Goal: Task Accomplishment & Management: Complete application form

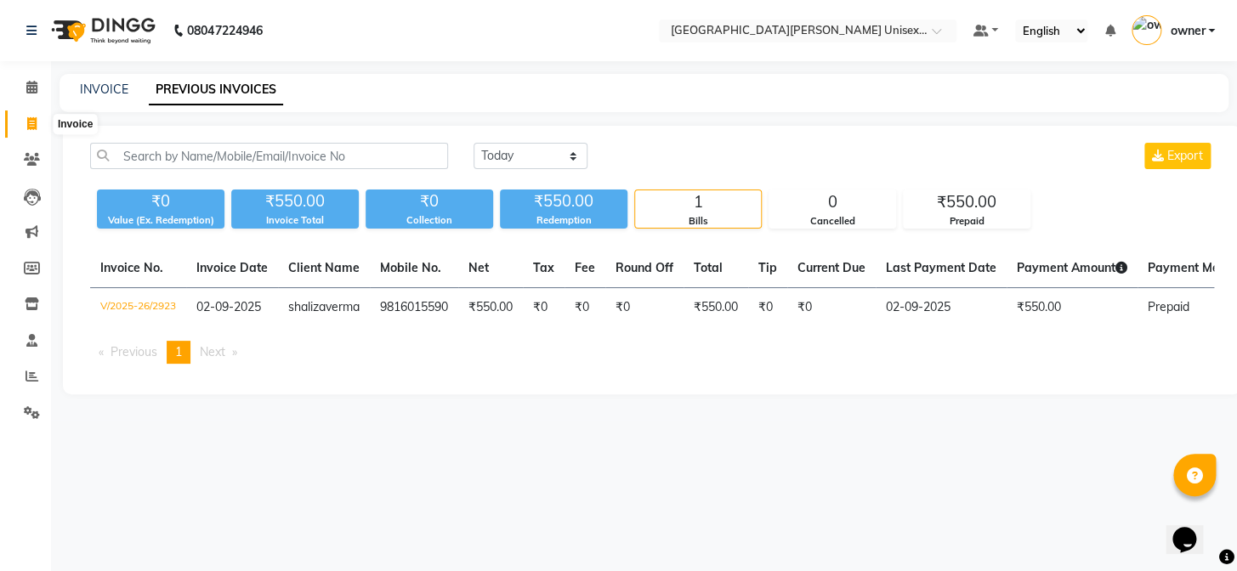
click at [28, 124] on icon at bounding box center [31, 123] width 9 height 13
select select "service"
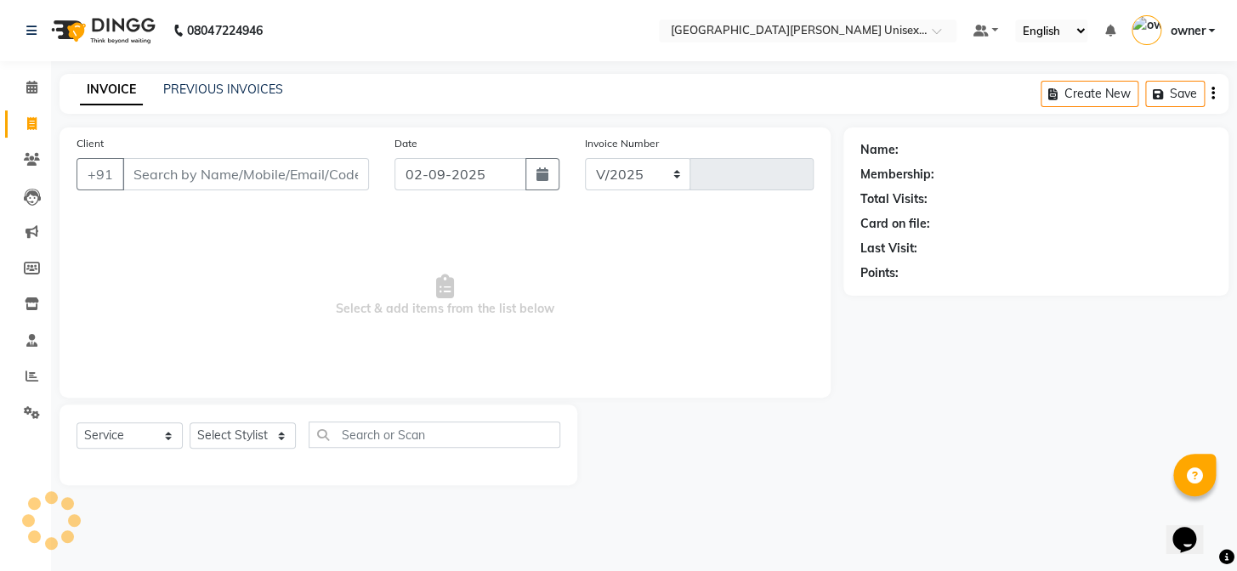
select select "7055"
type input "2924"
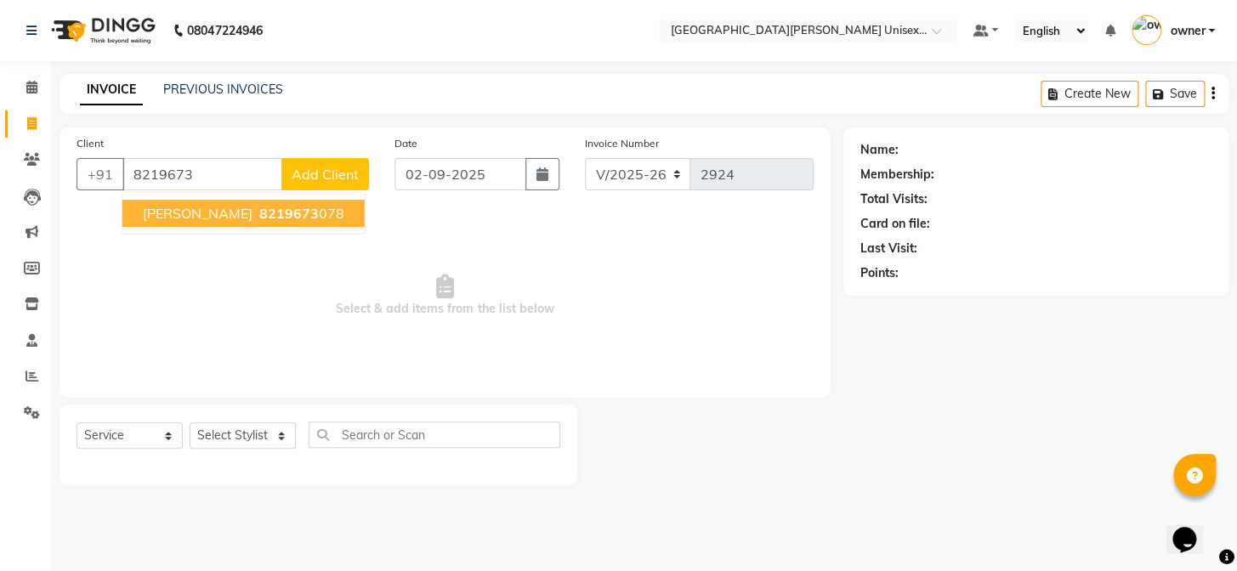
type input "8219673"
click at [618, 254] on span "Select & add items from the list below" at bounding box center [445, 296] width 737 height 170
drag, startPoint x: 618, startPoint y: 254, endPoint x: 649, endPoint y: 230, distance: 38.8
click at [619, 254] on span "Select & add items from the list below" at bounding box center [445, 296] width 737 height 170
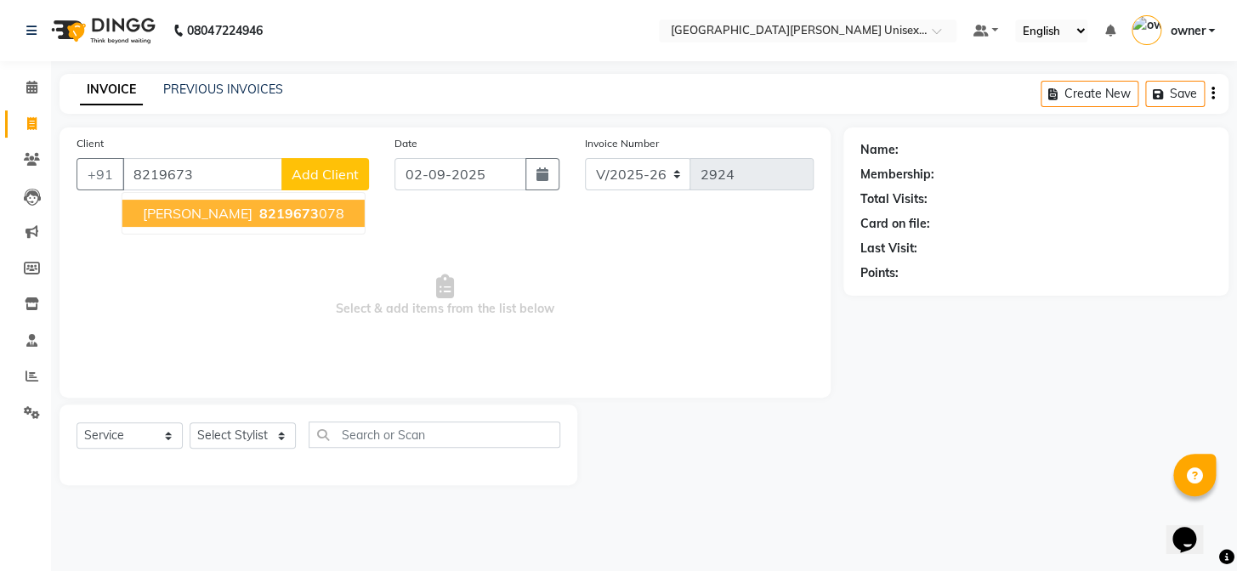
click at [649, 230] on span "Select & add items from the list below" at bounding box center [445, 296] width 737 height 170
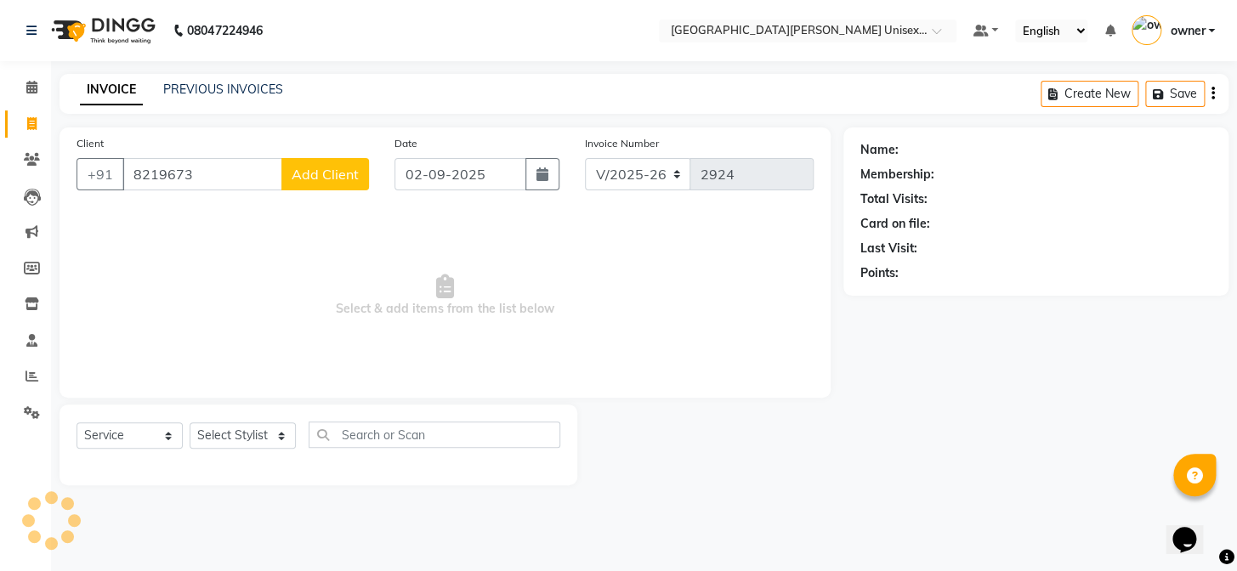
click at [651, 230] on span "Select & add items from the list below" at bounding box center [445, 296] width 737 height 170
drag, startPoint x: 655, startPoint y: 226, endPoint x: 662, endPoint y: 241, distance: 16.7
click at [662, 241] on span "Select & add items from the list below" at bounding box center [445, 296] width 737 height 170
drag, startPoint x: 679, startPoint y: 226, endPoint x: 689, endPoint y: 221, distance: 10.7
click at [681, 226] on span "Select & add items from the list below" at bounding box center [445, 296] width 737 height 170
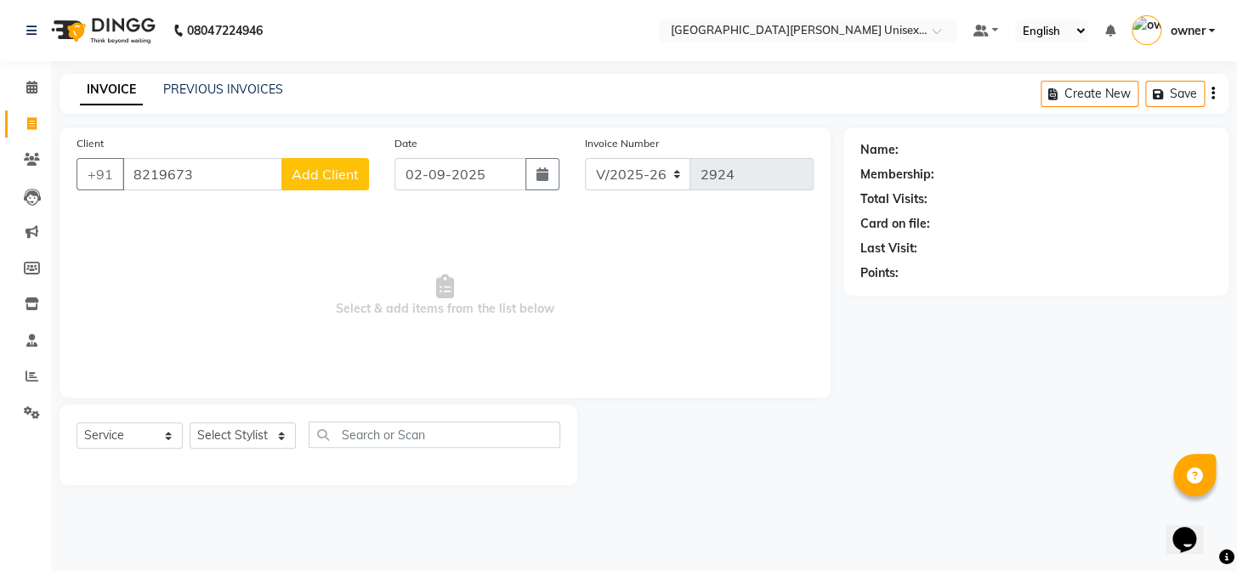
drag, startPoint x: 689, startPoint y: 221, endPoint x: 699, endPoint y: 239, distance: 20.6
click at [699, 239] on span "Select & add items from the list below" at bounding box center [445, 296] width 737 height 170
drag, startPoint x: 0, startPoint y: 563, endPoint x: 0, endPoint y: 578, distance: 15.3
click at [0, 571] on html "08047224946 Select Location × Paris Parkers Unisex Salon, Mall Road Default Pan…" at bounding box center [618, 285] width 1237 height 571
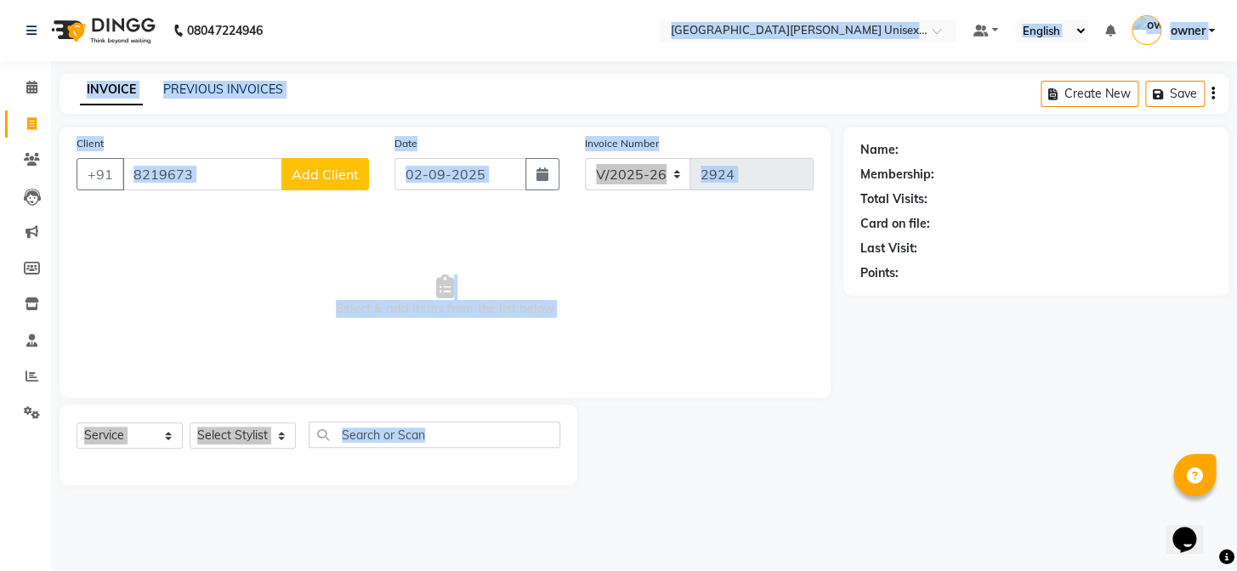
drag, startPoint x: 0, startPoint y: 601, endPoint x: 212, endPoint y: 549, distance: 218.0
click at [20, 571] on html "08047224946 Select Location × Paris Parkers Unisex Salon, Mall Road Default Pan…" at bounding box center [618, 285] width 1237 height 571
click at [62, 195] on div "Client +91 8219673 Add Client Date 02-09-2025 Invoice Number V/2025 V/2025-26 2…" at bounding box center [445, 263] width 771 height 270
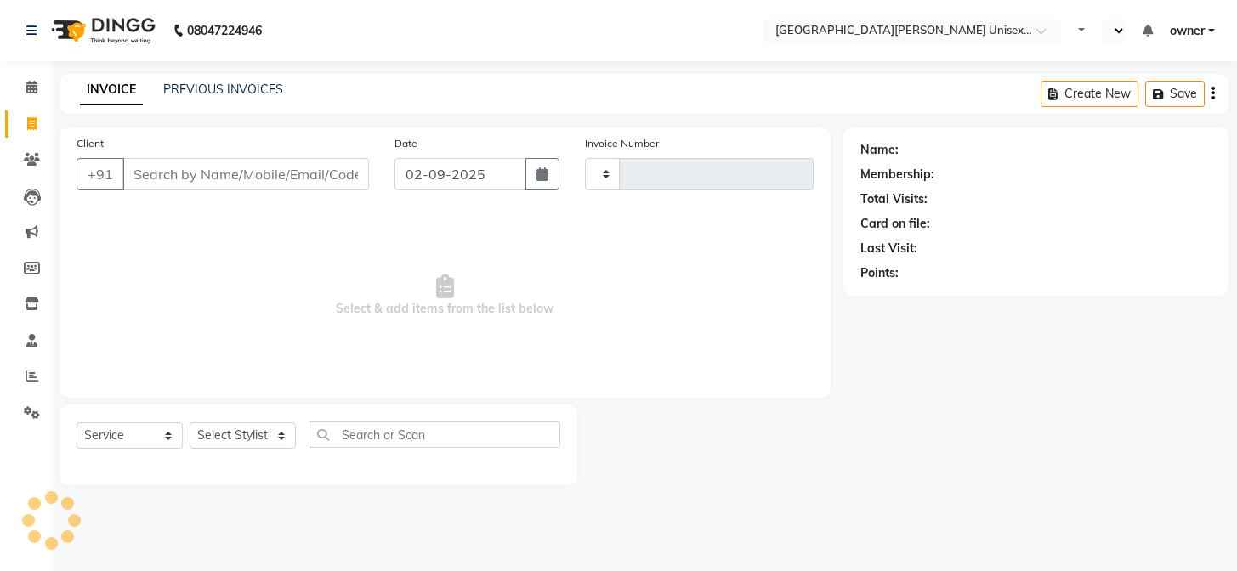
select select "service"
select select "en"
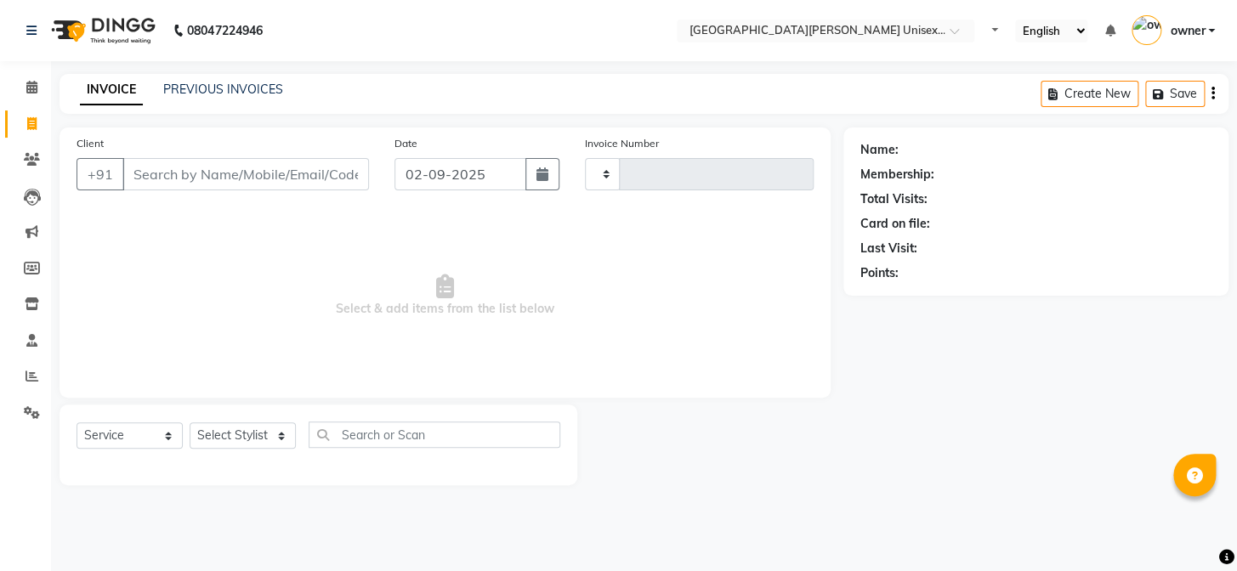
type input "2924"
select select "7055"
click at [190, 182] on input "Client" at bounding box center [245, 174] width 247 height 32
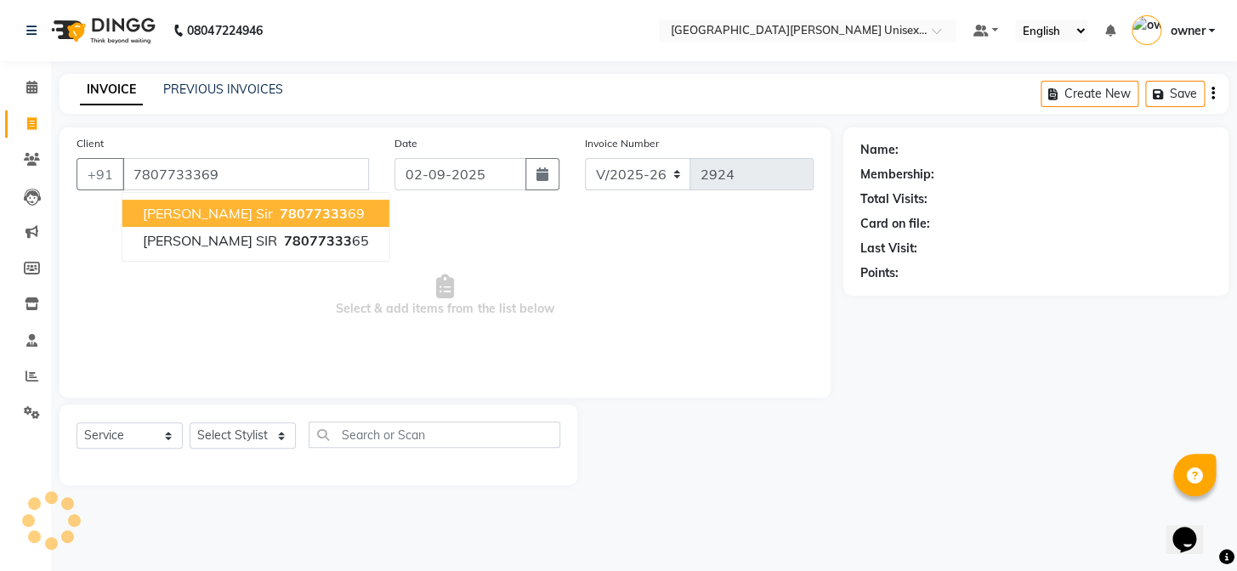
type input "7807733369"
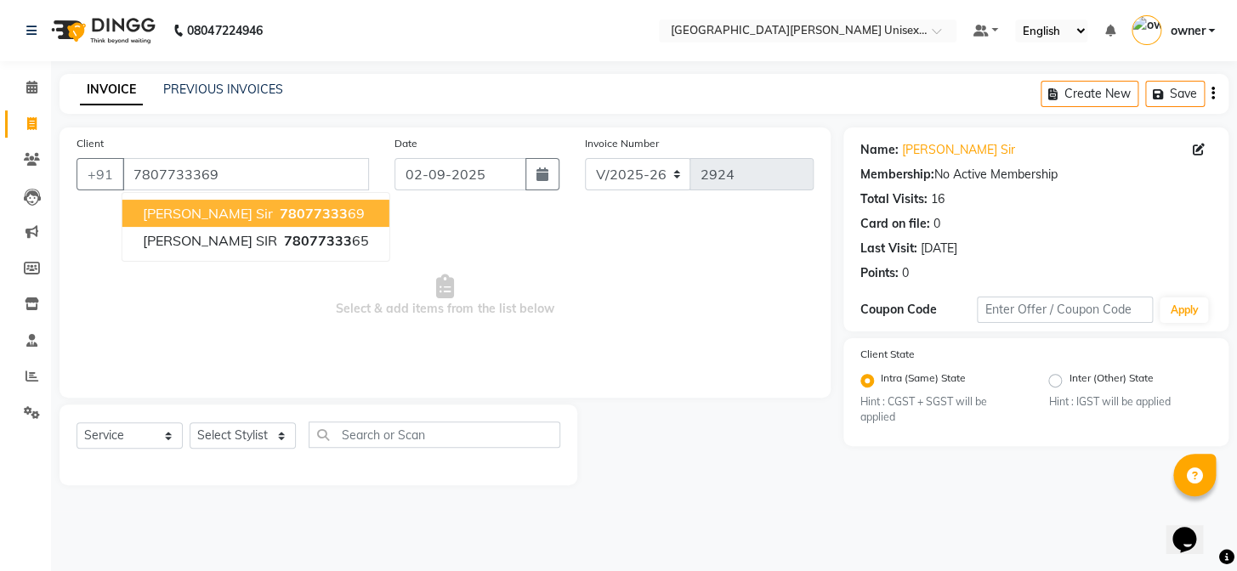
click at [280, 216] on span "78077333" at bounding box center [314, 213] width 68 height 17
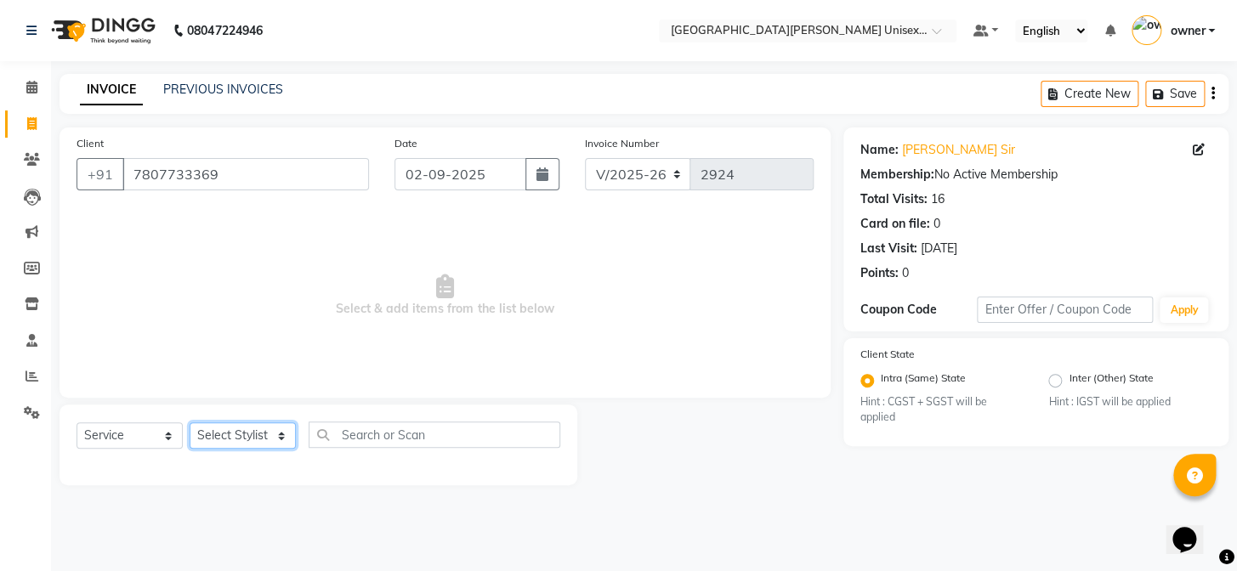
click at [241, 442] on select "Select Stylist anjali [PERSON_NAME] [PERSON_NAME] styler [PERSON_NAME] [PERSON_…" at bounding box center [243, 436] width 106 height 26
select select "61129"
click at [190, 423] on select "Select Stylist anjali [PERSON_NAME] [PERSON_NAME] styler [PERSON_NAME] [PERSON_…" at bounding box center [243, 436] width 106 height 26
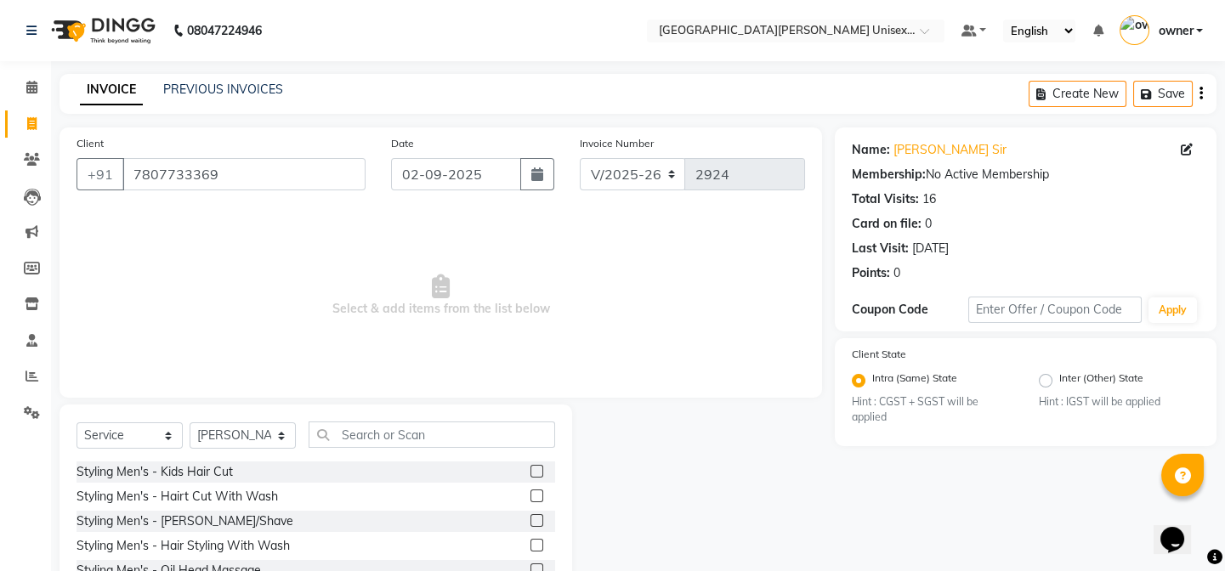
click at [531, 521] on label at bounding box center [537, 520] width 13 height 13
click at [531, 521] on input "checkbox" at bounding box center [536, 521] width 11 height 11
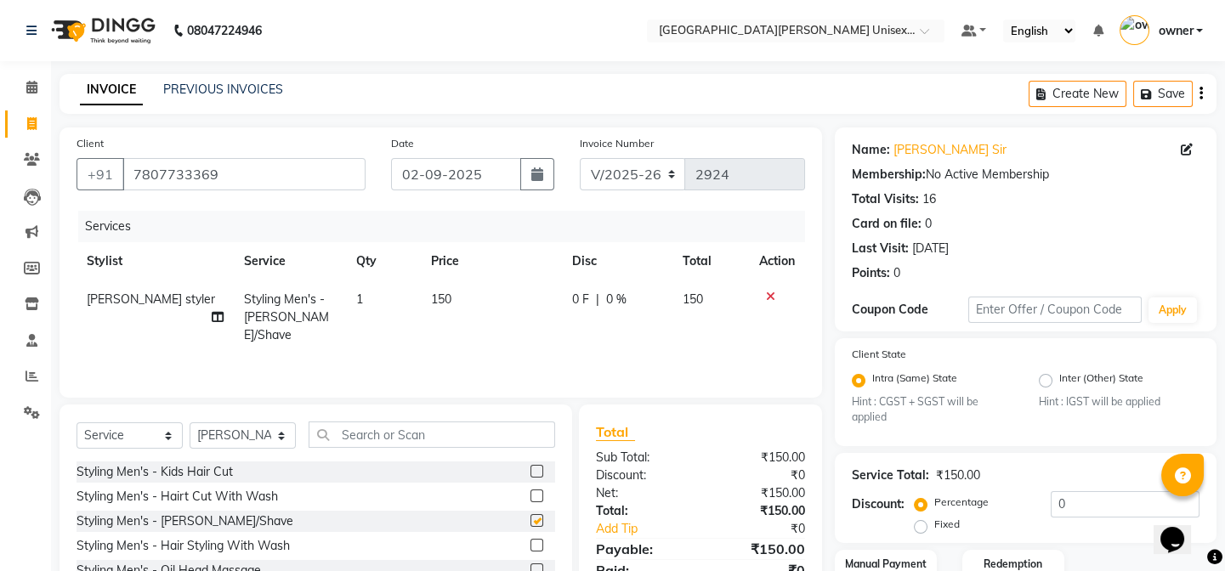
checkbox input "false"
click at [531, 493] on label at bounding box center [537, 496] width 13 height 13
click at [531, 493] on input "checkbox" at bounding box center [536, 496] width 11 height 11
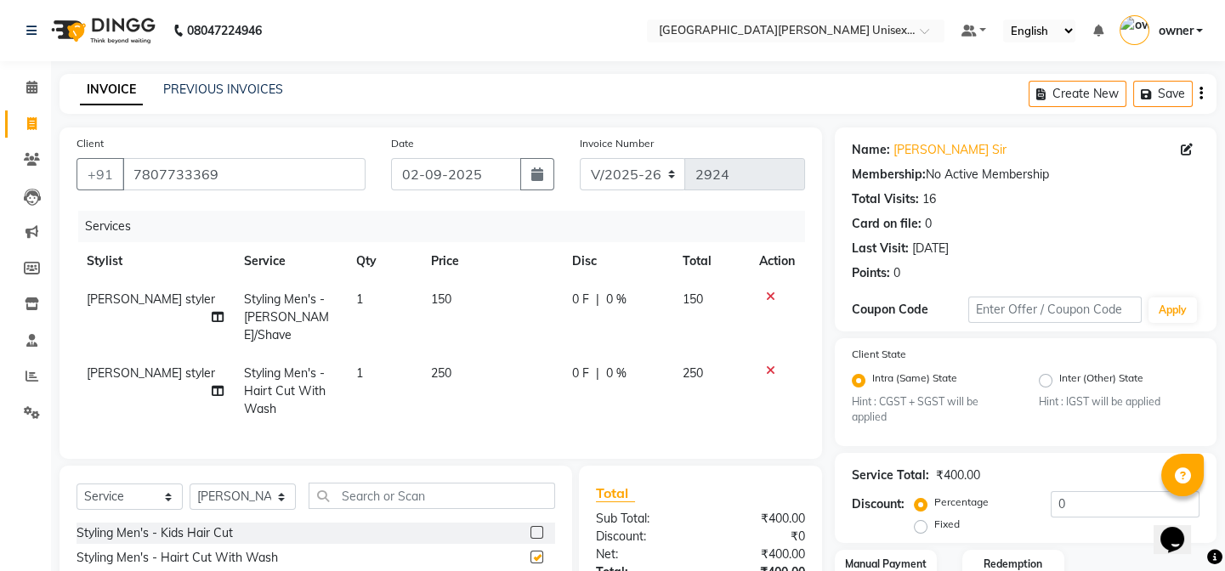
checkbox input "false"
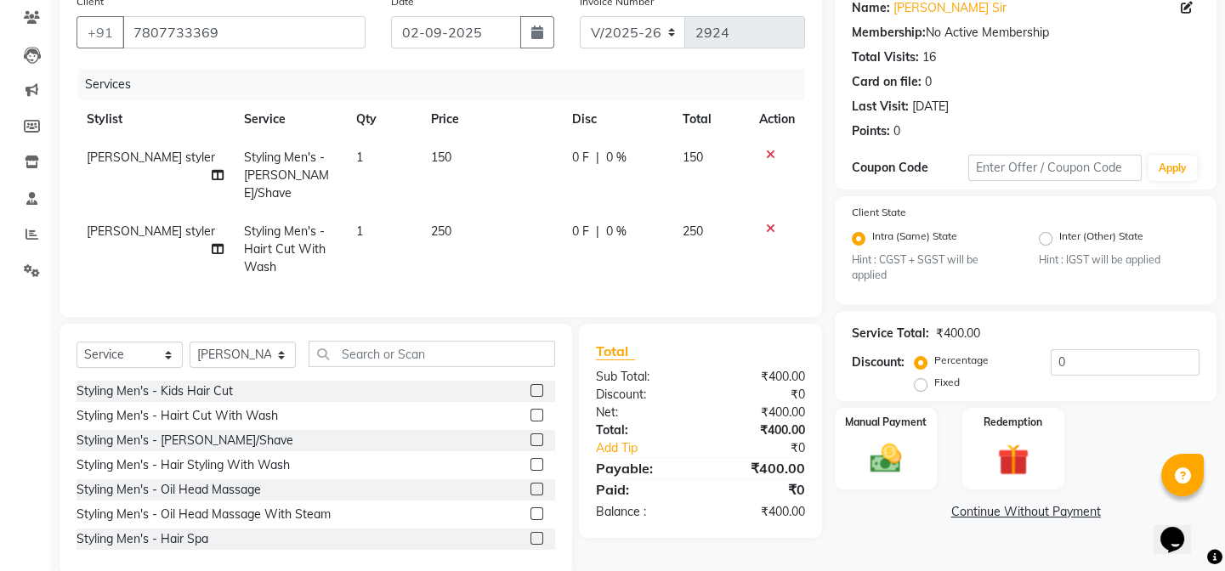
scroll to position [165, 0]
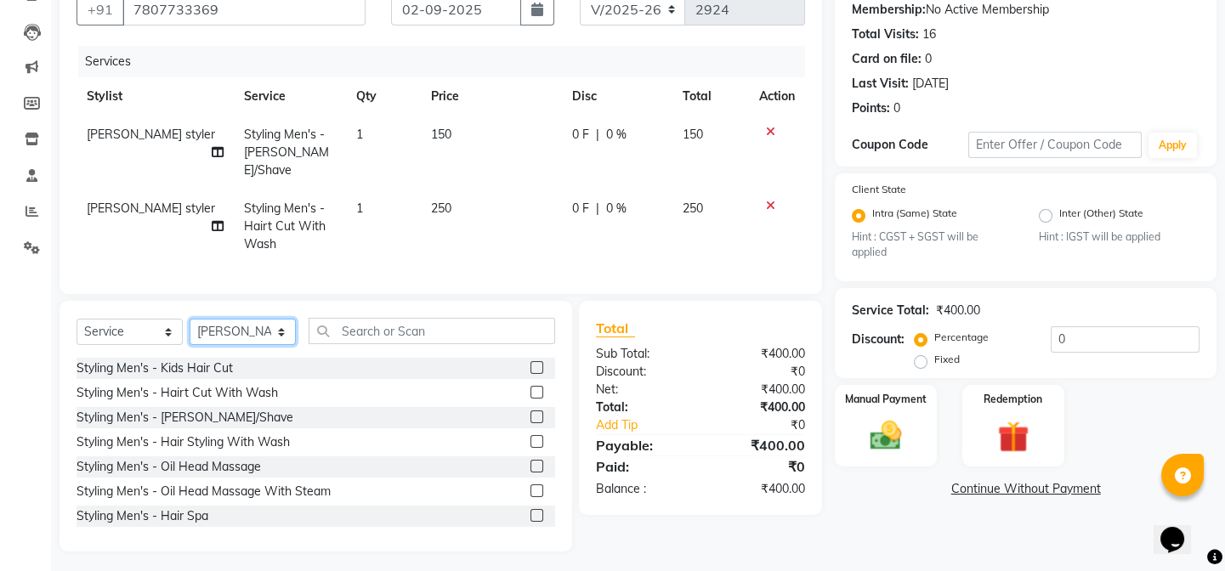
click at [269, 323] on select "Select Stylist anjali [PERSON_NAME] [PERSON_NAME] styler [PERSON_NAME] [PERSON_…" at bounding box center [243, 332] width 106 height 26
click at [446, 234] on td "250" at bounding box center [492, 227] width 142 height 74
select select "61129"
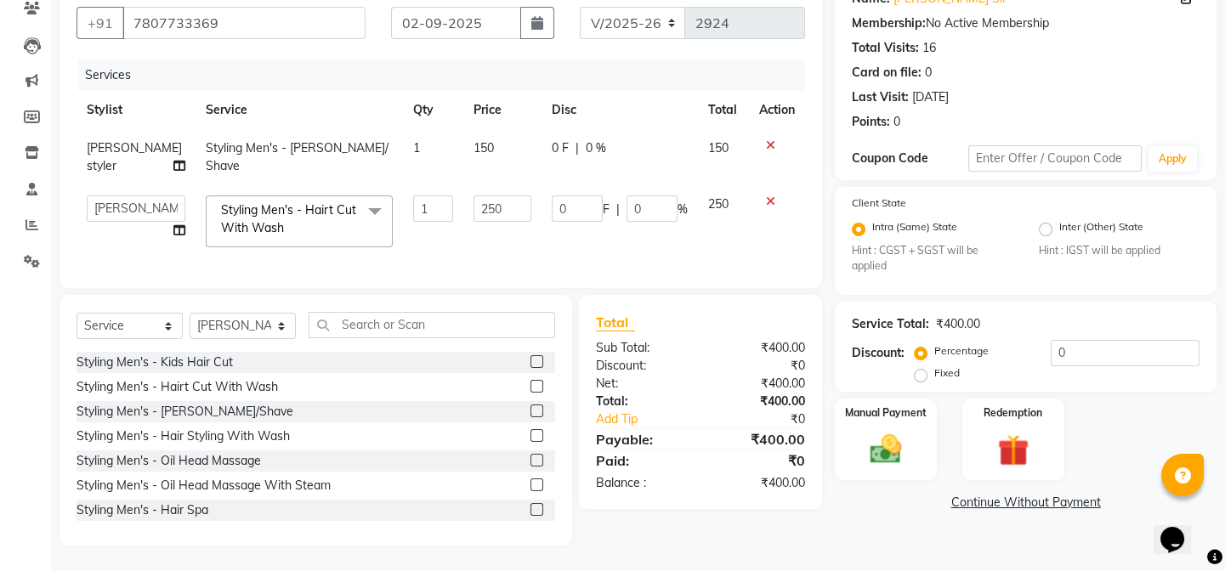
scroll to position [162, 0]
click at [361, 212] on td "Styling Men's - Hairt Cut With Wash x Styling Men's - Kids Hair Cut Styling Men…" at bounding box center [299, 221] width 207 height 72
click at [520, 239] on td "250" at bounding box center [501, 221] width 77 height 72
click at [378, 323] on input "text" at bounding box center [432, 325] width 247 height 26
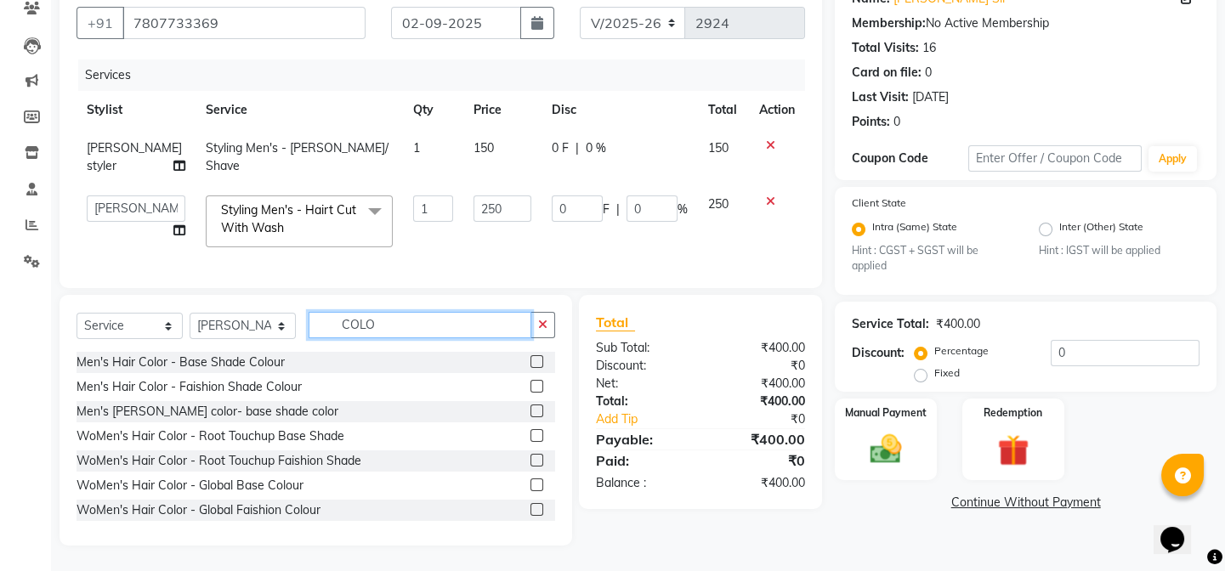
type input "COLO"
click at [531, 362] on label at bounding box center [537, 361] width 13 height 13
click at [531, 362] on input "checkbox" at bounding box center [536, 362] width 11 height 11
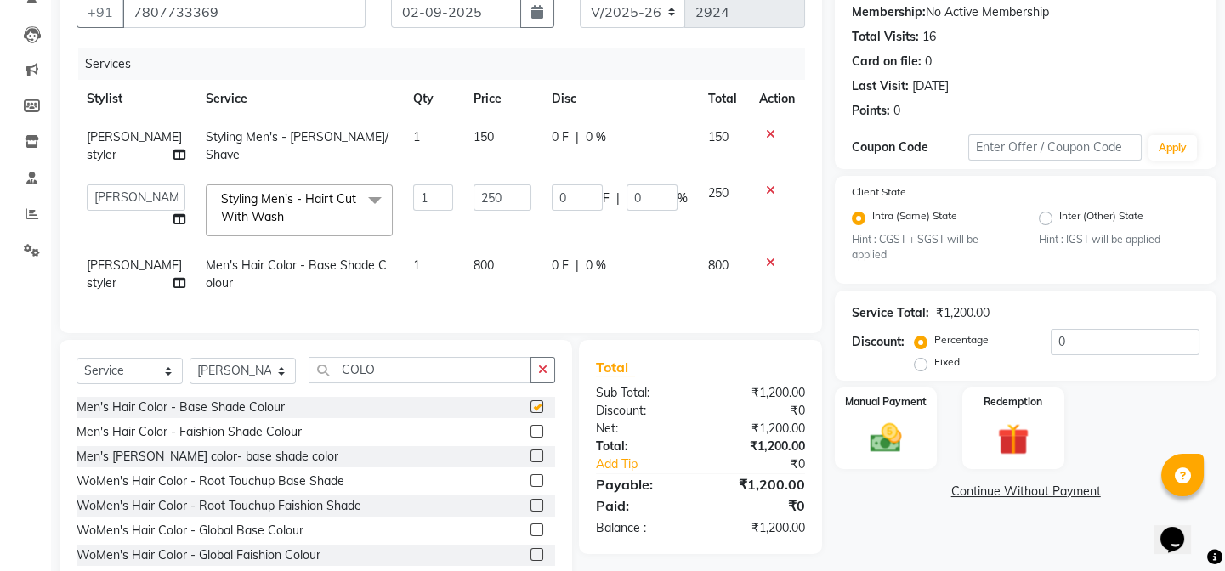
checkbox input "false"
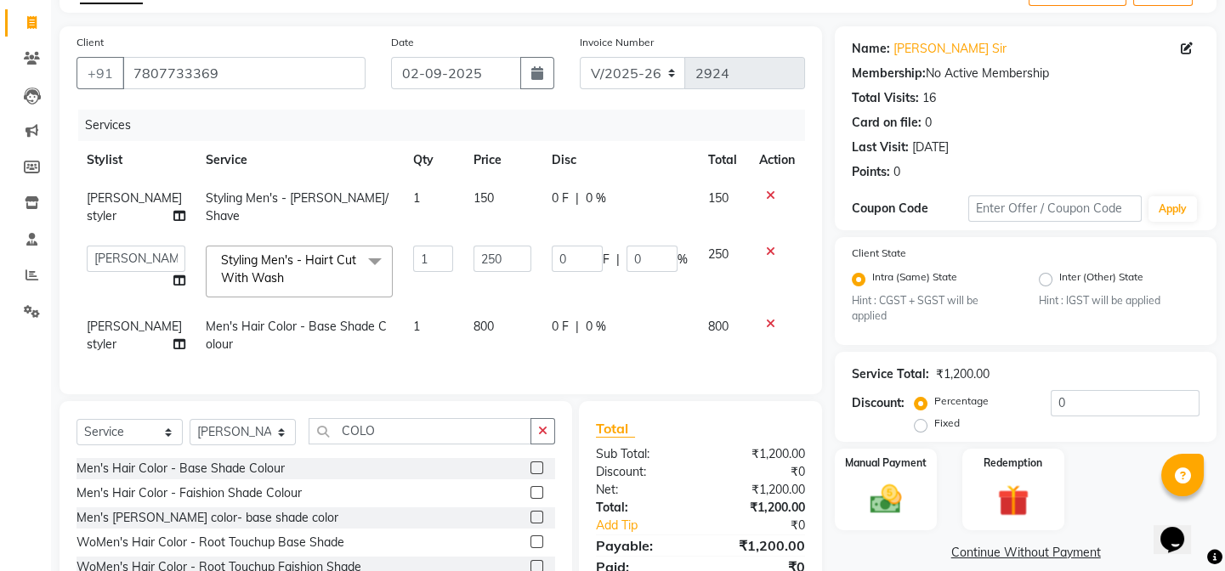
scroll to position [219, 0]
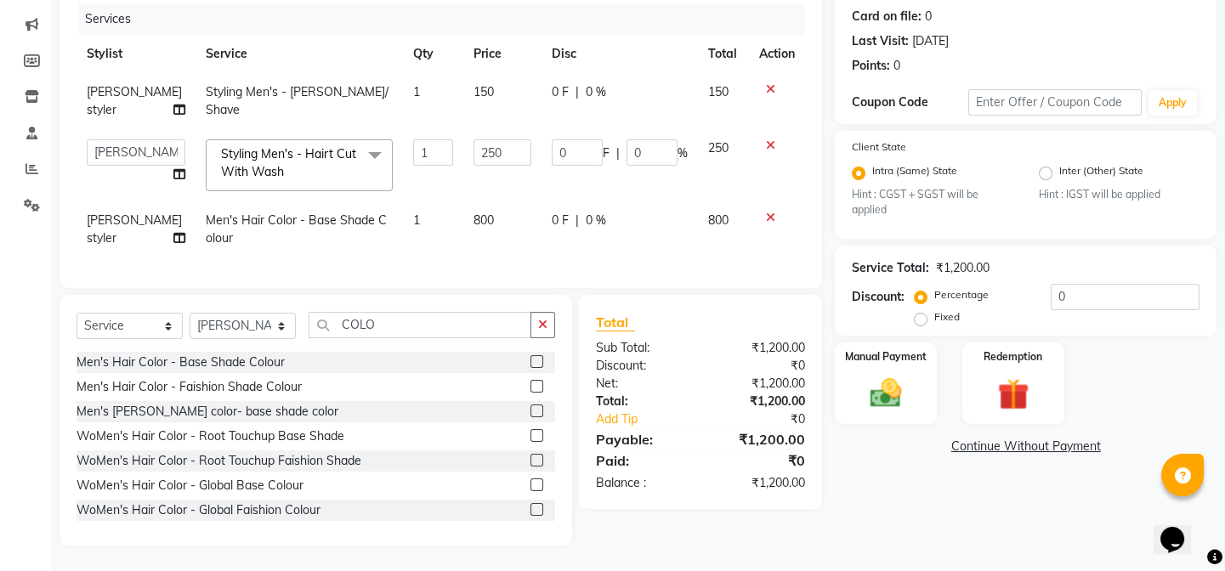
click at [531, 386] on label at bounding box center [537, 386] width 13 height 13
click at [531, 386] on input "checkbox" at bounding box center [536, 387] width 11 height 11
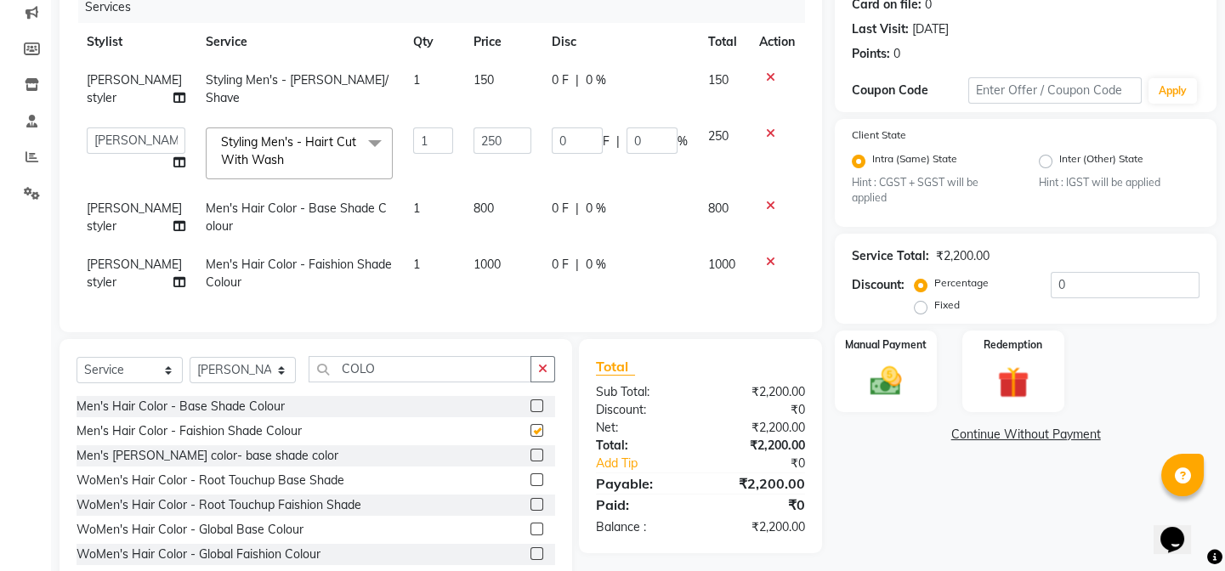
checkbox input "false"
click at [767, 204] on icon at bounding box center [770, 206] width 9 height 12
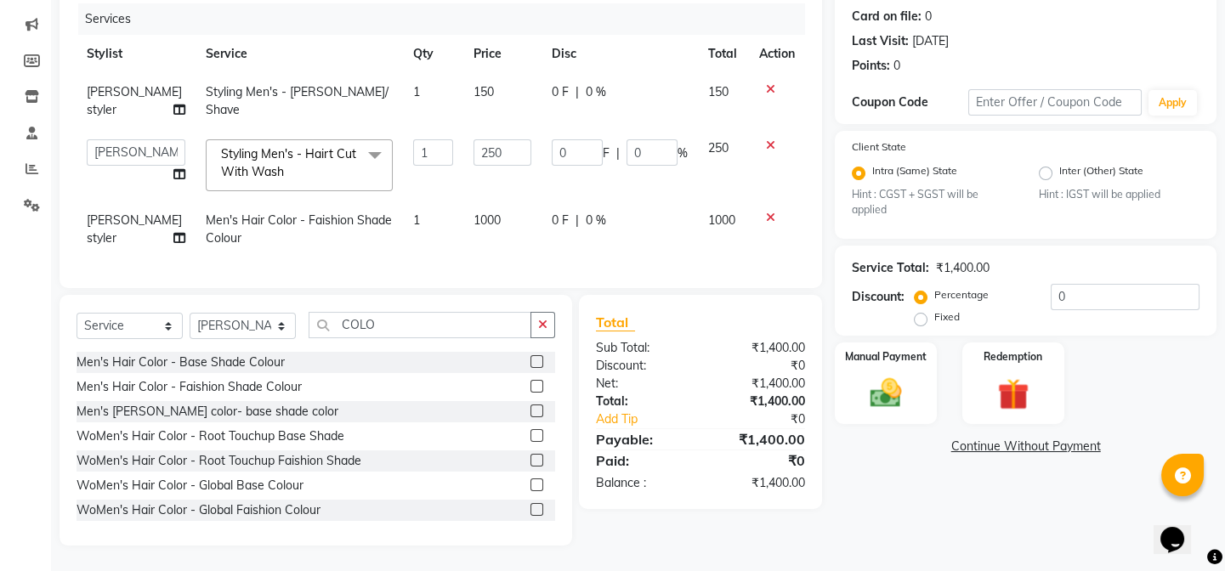
click at [649, 220] on td "0 F | 0 %" at bounding box center [620, 230] width 156 height 56
select select "61129"
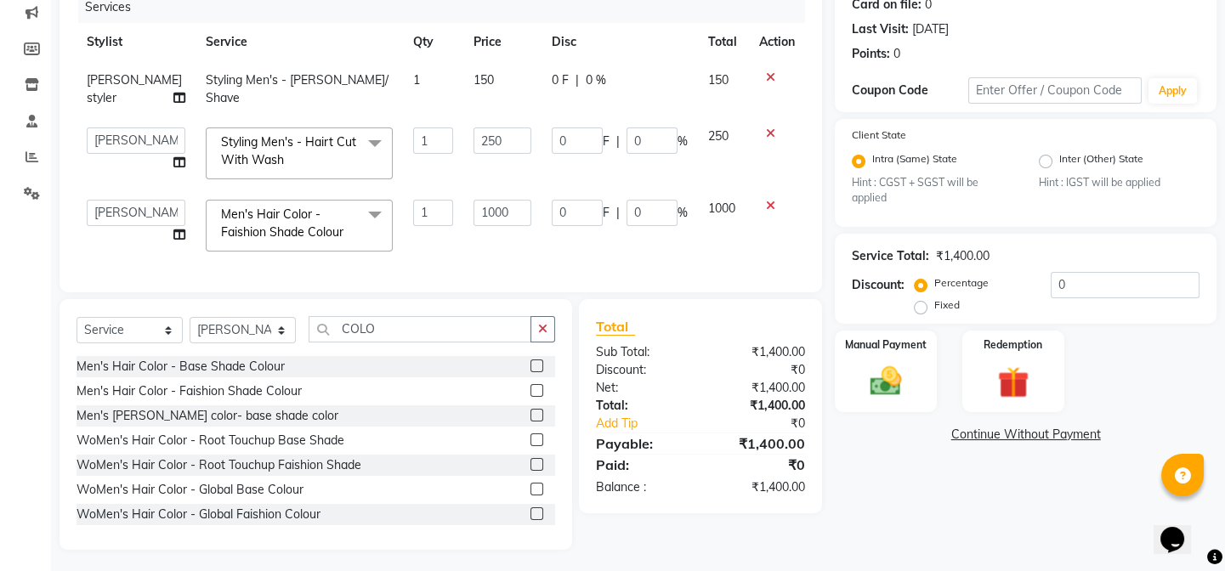
click at [772, 238] on td at bounding box center [777, 226] width 56 height 72
click at [818, 144] on div "Client [PHONE_NUMBER] Date [DATE] Invoice Number V/2025 V/[PHONE_NUMBER] Servic…" at bounding box center [441, 100] width 763 height 384
click at [798, 168] on td at bounding box center [777, 153] width 56 height 72
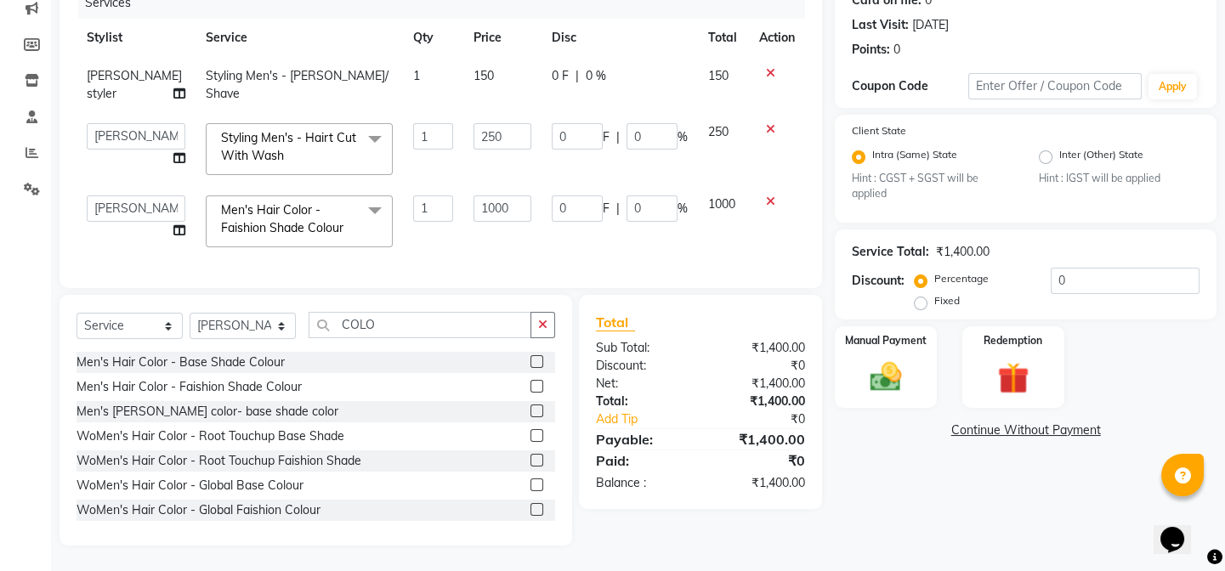
scroll to position [235, 0]
click at [910, 373] on img at bounding box center [886, 377] width 53 height 37
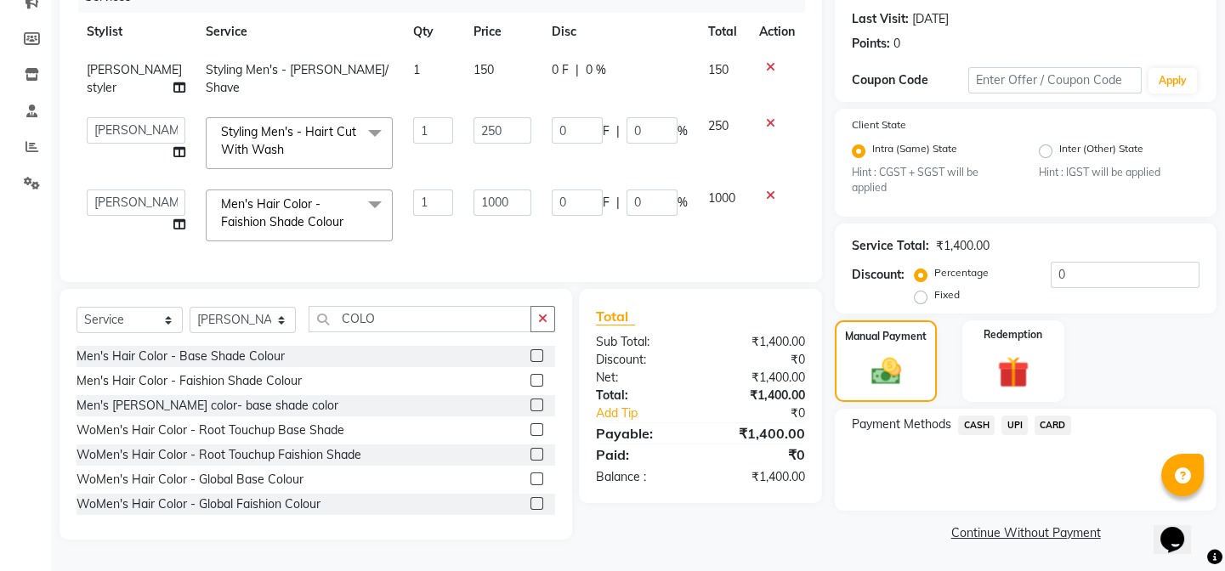
click at [982, 428] on span "CASH" at bounding box center [976, 426] width 37 height 20
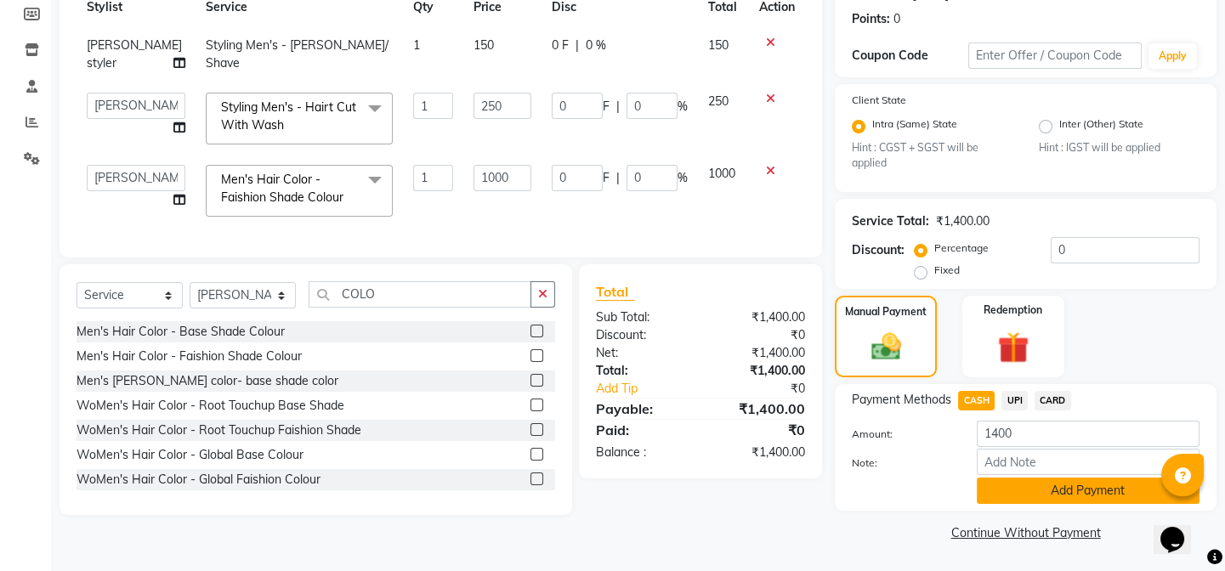
click at [1095, 493] on button "Add Payment" at bounding box center [1088, 491] width 223 height 26
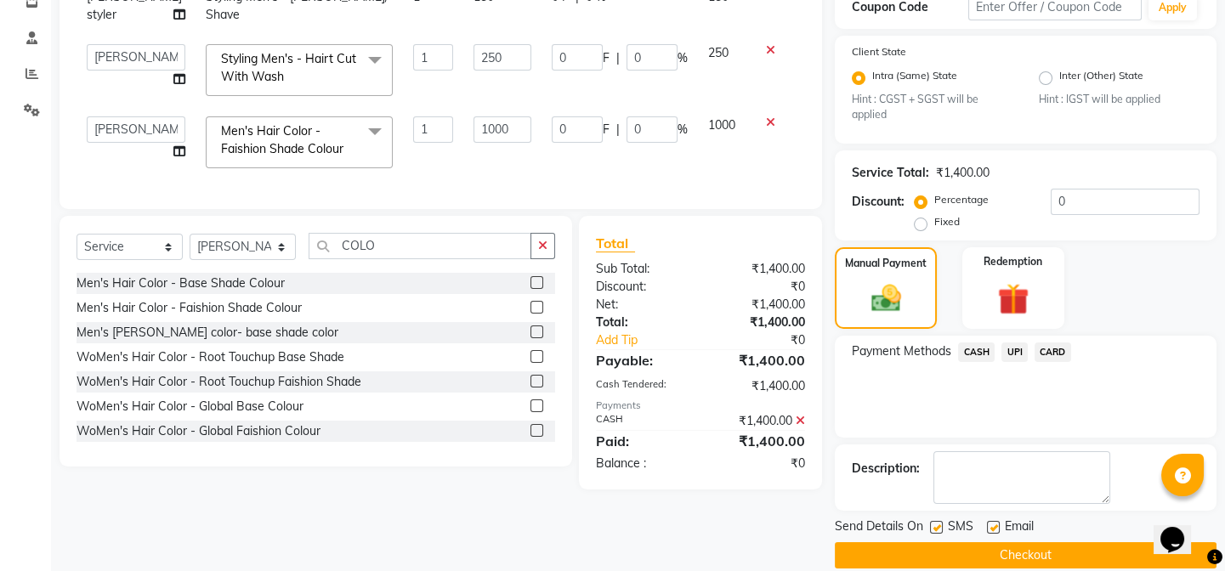
scroll to position [326, 0]
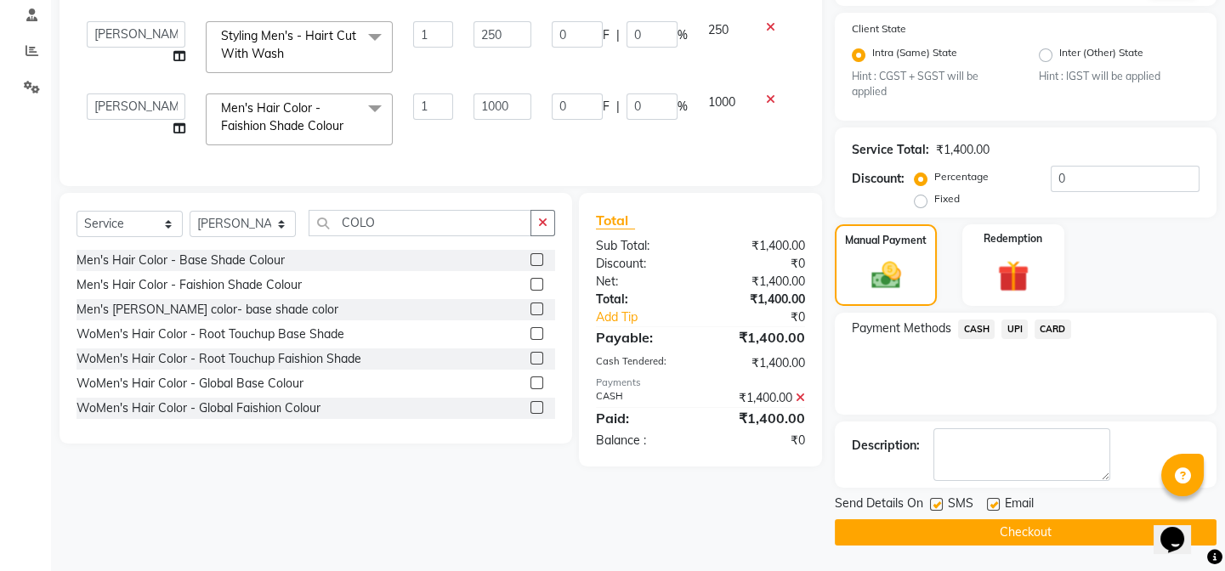
click at [1022, 539] on button "Checkout" at bounding box center [1026, 533] width 382 height 26
